Goal: Navigation & Orientation: Find specific page/section

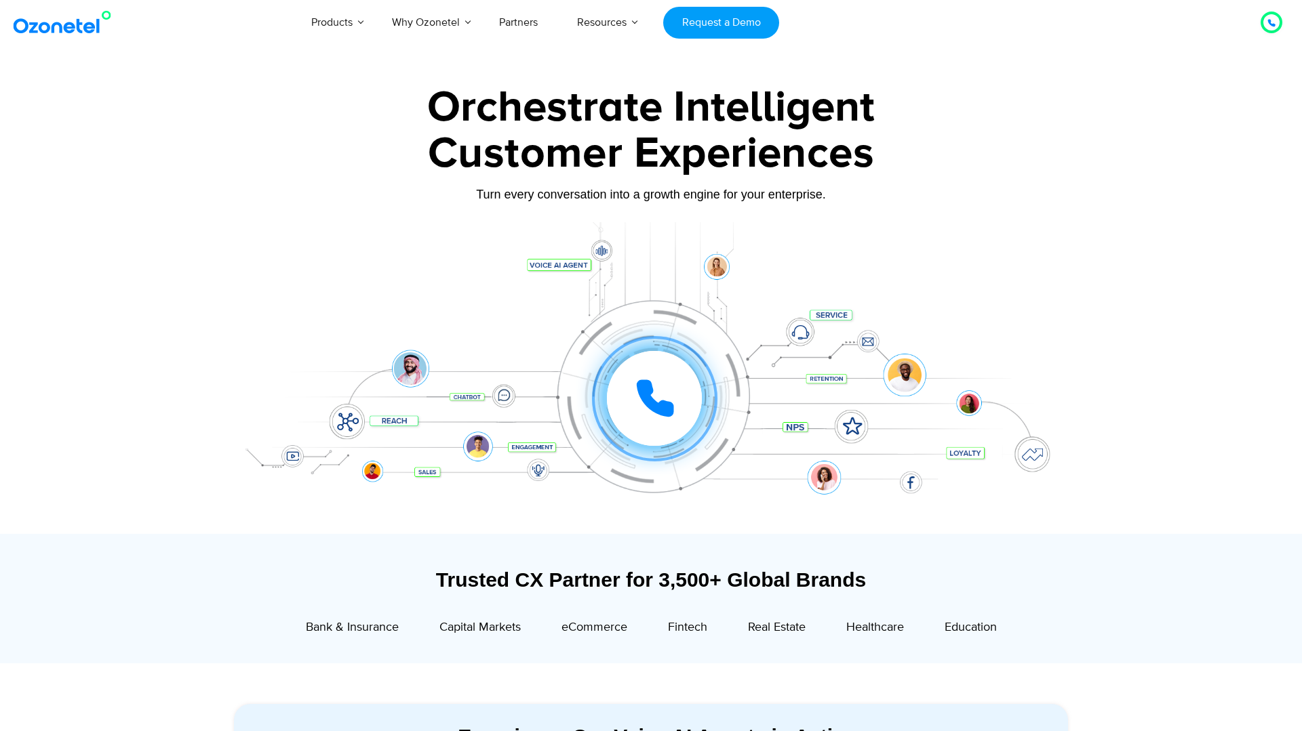
click at [1074, 155] on div "Customer Experiences" at bounding box center [650, 153] width 847 height 65
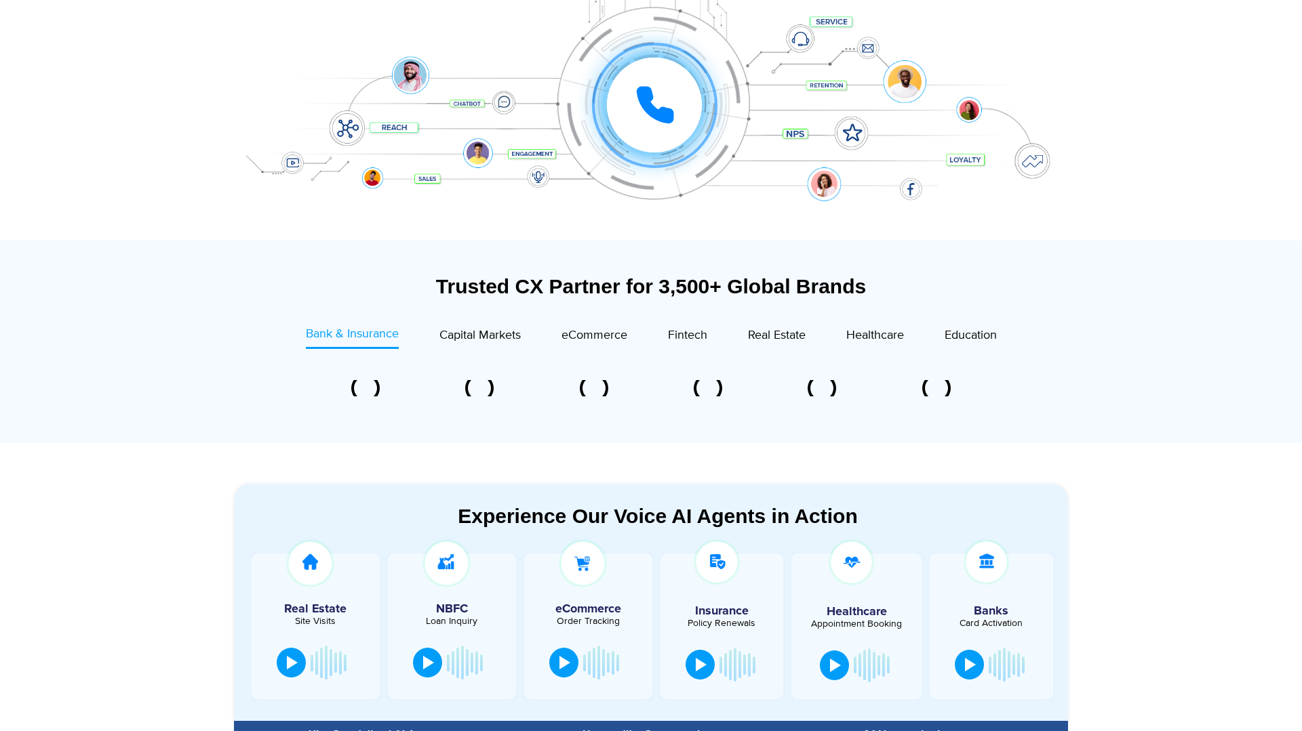
scroll to position [321, 0]
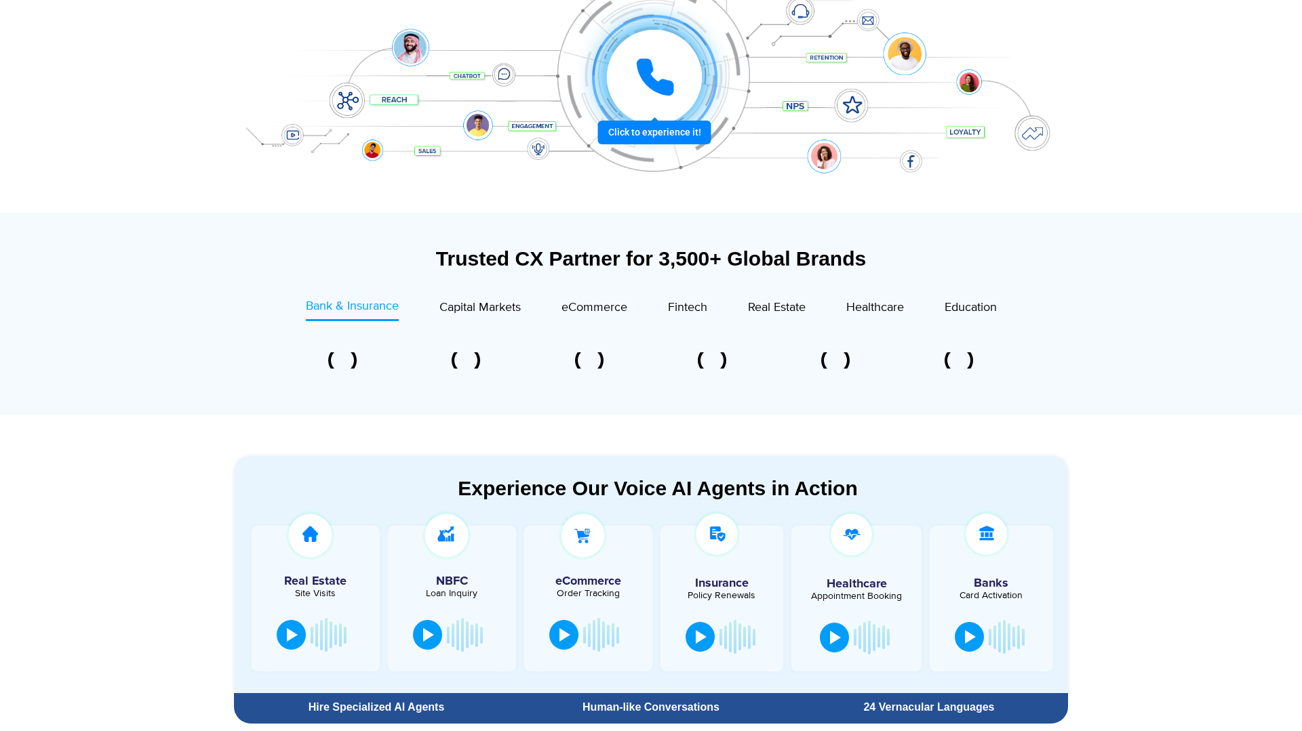
click at [1186, 326] on section "Trusted CX Partner for 3,500+ Global Brands Bank & Insurance Capital Markets" at bounding box center [651, 314] width 1302 height 203
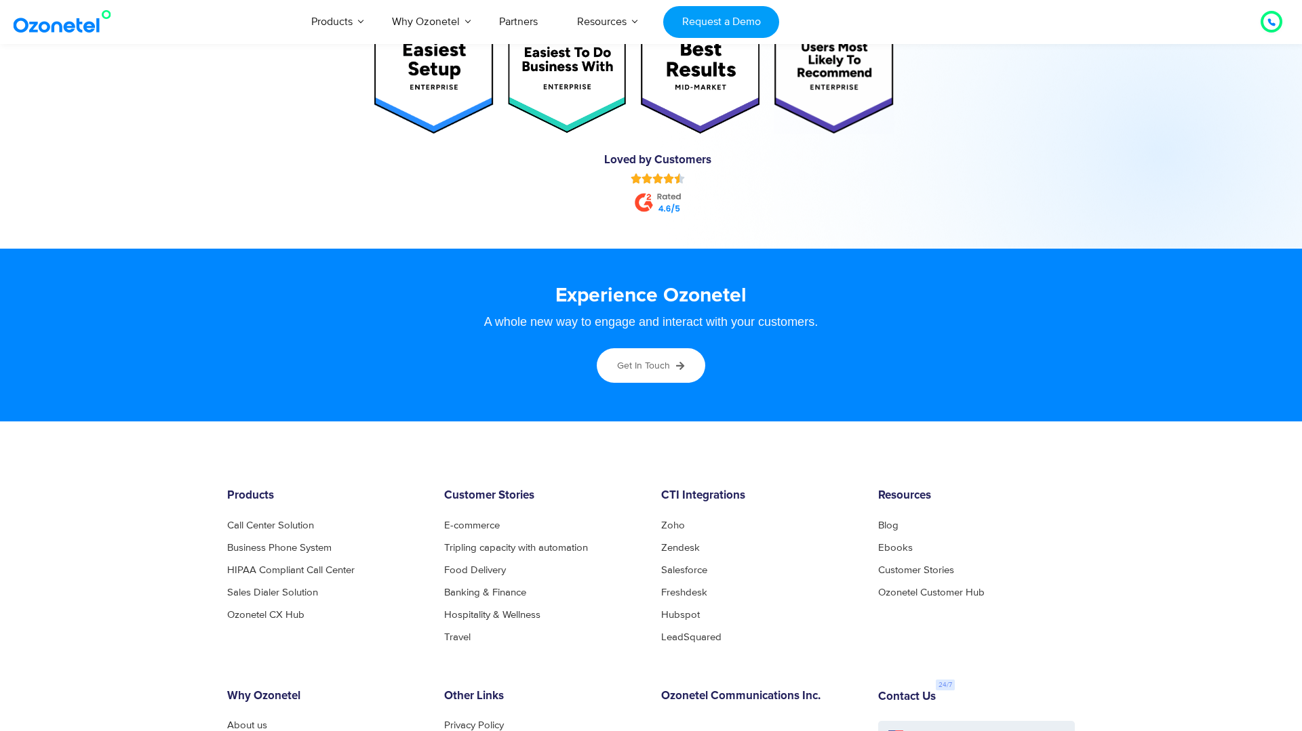
scroll to position [7239, 0]
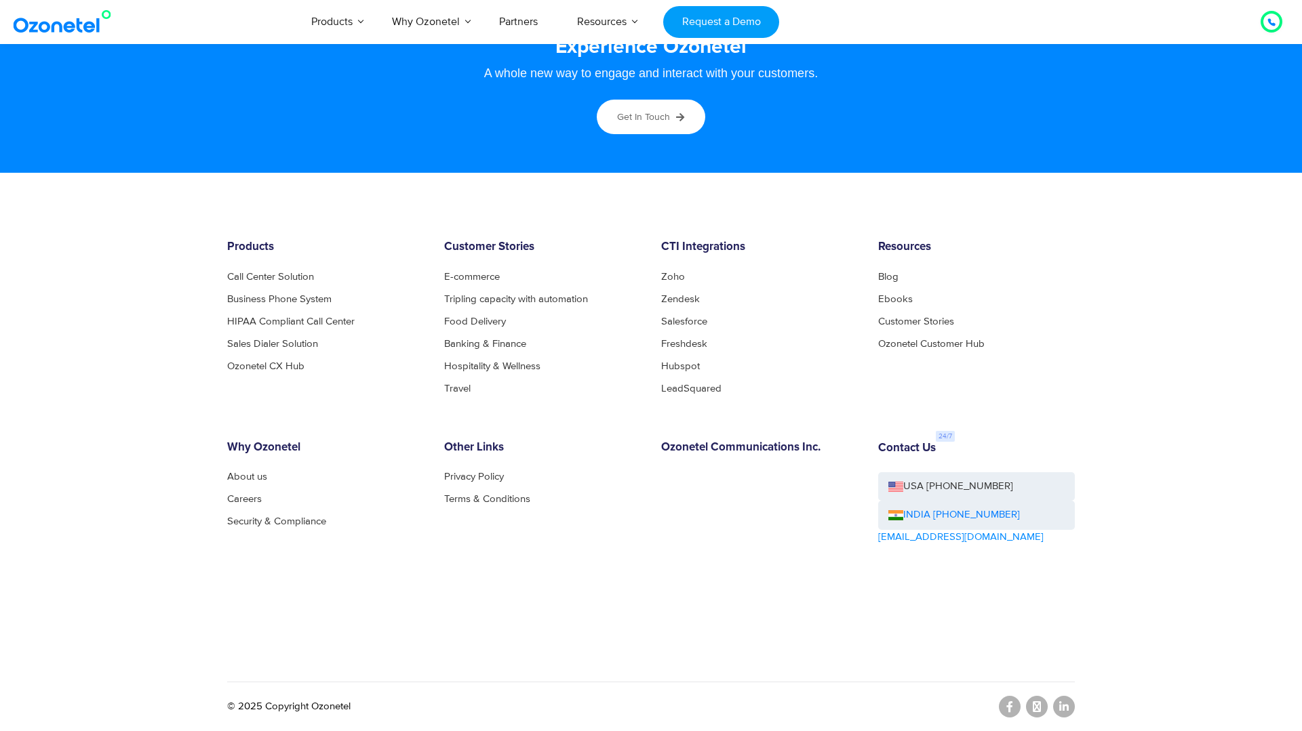
click at [1147, 414] on footer "Products Call Center Solution Business Phone System HIPAA Compliant Call Center…" at bounding box center [651, 452] width 1302 height 559
click at [1102, 330] on footer "Products Call Center Solution Business Phone System HIPAA Compliant Call Center…" at bounding box center [651, 452] width 1302 height 559
click at [792, 399] on div "Products Call Center Solution Business Phone System HIPAA Compliant Call Center…" at bounding box center [651, 455] width 868 height 428
click at [243, 475] on link "About us" at bounding box center [250, 477] width 47 height 10
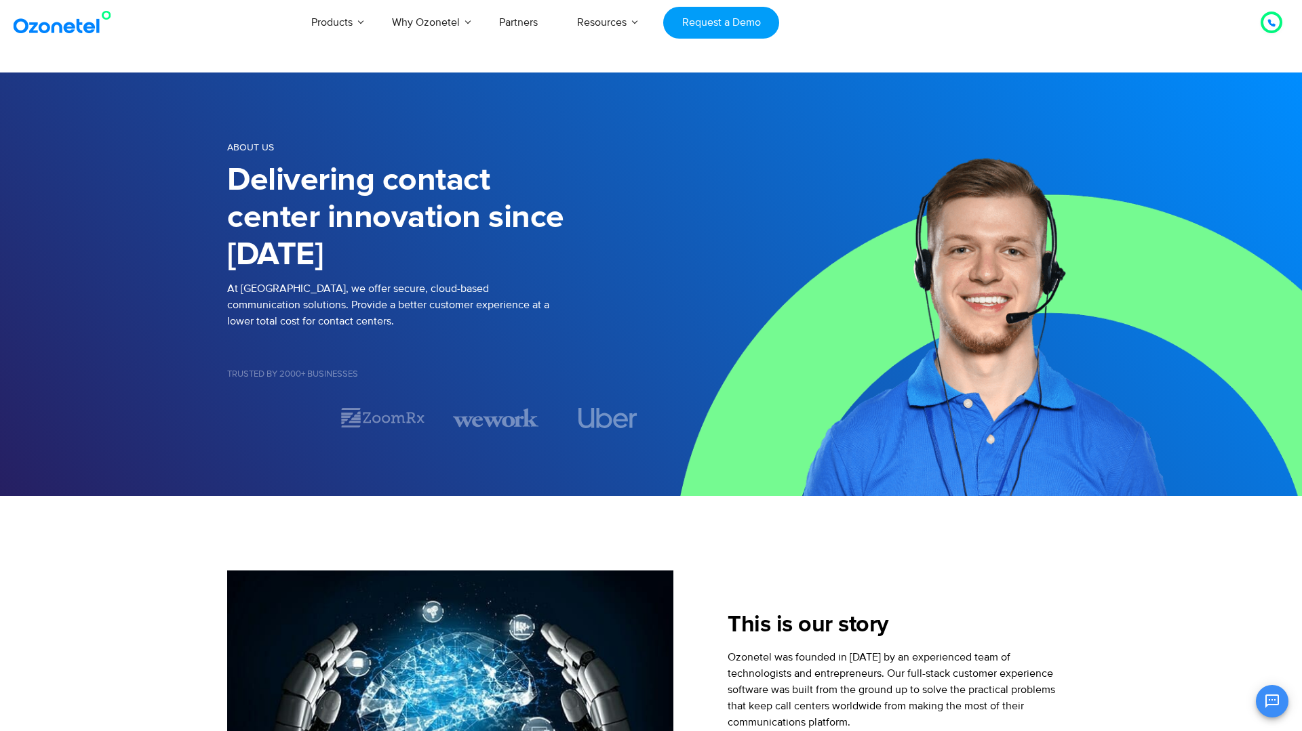
click at [134, 230] on section "About us Delivering contact center innovation since 2007 At Ozonetel, we offer …" at bounding box center [651, 285] width 1302 height 424
click at [92, 261] on section "About us Delivering contact center innovation since 2007 At Ozonetel, we offer …" at bounding box center [651, 285] width 1302 height 424
click at [118, 241] on section "About us Delivering contact center innovation since 2007 At Ozonetel, we offer …" at bounding box center [651, 285] width 1302 height 424
click at [724, 189] on img at bounding box center [976, 285] width 651 height 424
